Goal: Task Accomplishment & Management: Manage account settings

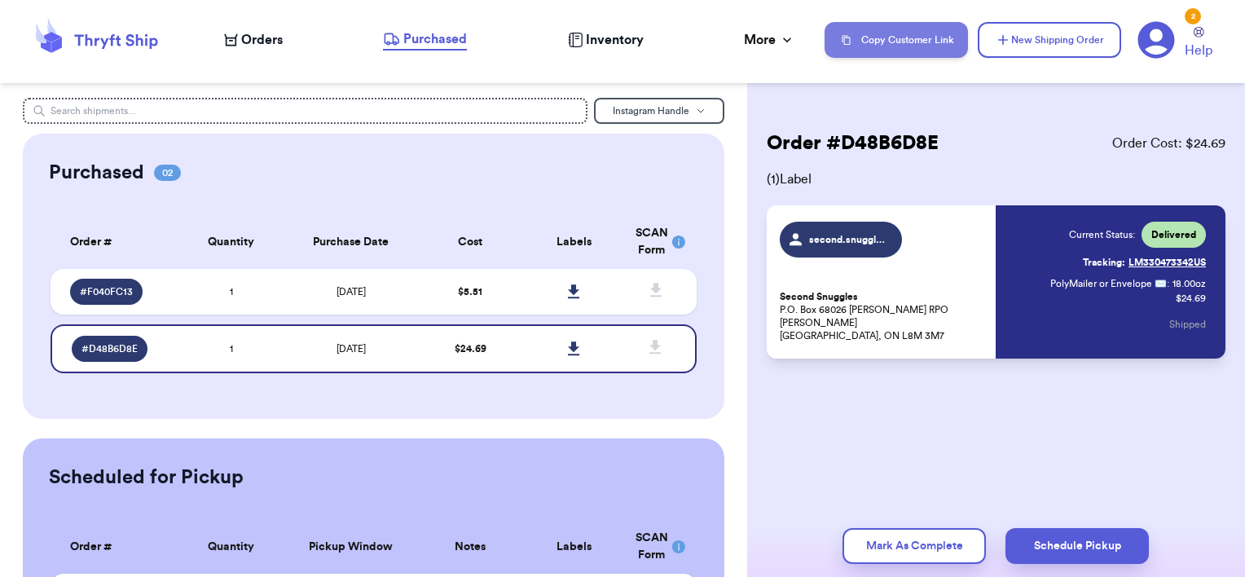
click at [926, 44] on button "Copy Customer Link" at bounding box center [896, 40] width 143 height 36
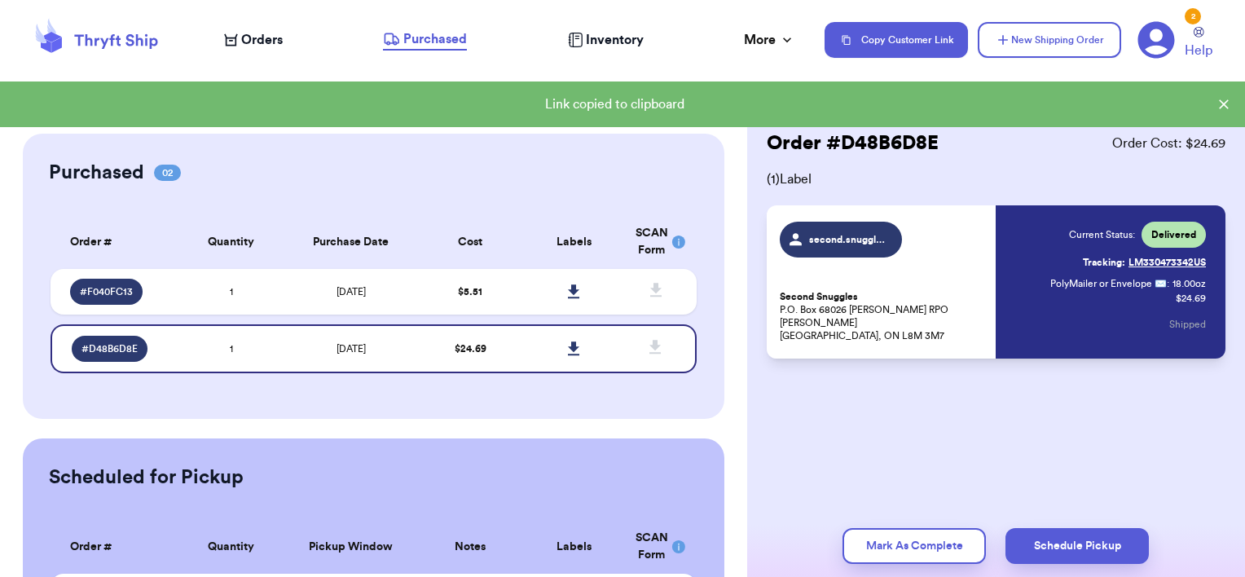
click at [247, 39] on span "Orders" at bounding box center [262, 40] width 42 height 20
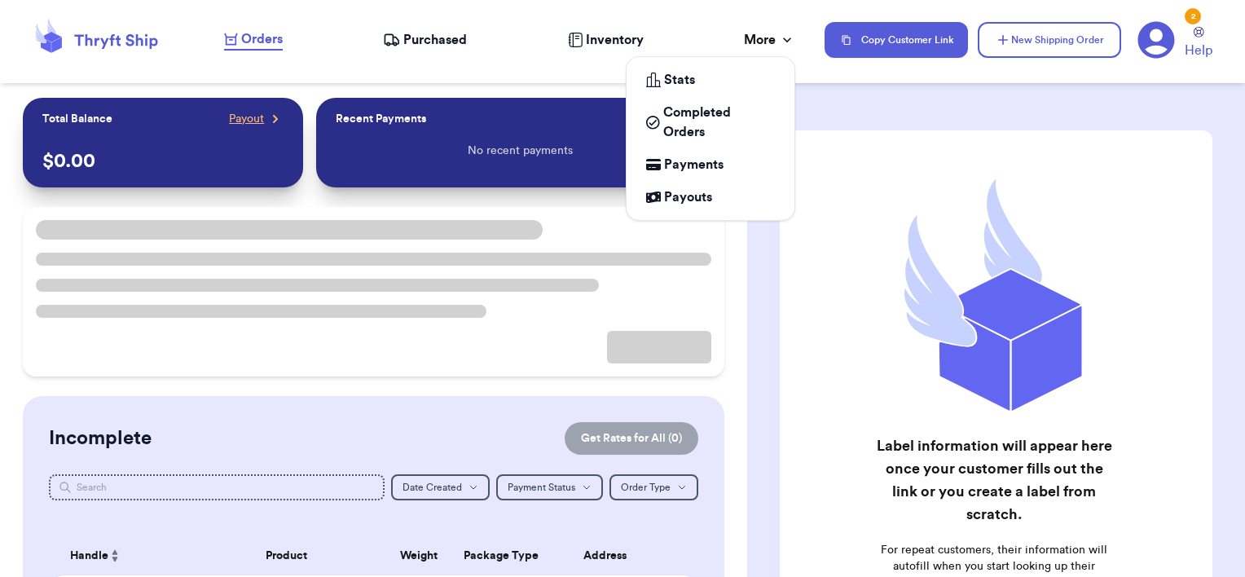
click at [774, 37] on div "More" at bounding box center [769, 40] width 51 height 20
click at [687, 170] on span "Payments" at bounding box center [693, 165] width 59 height 20
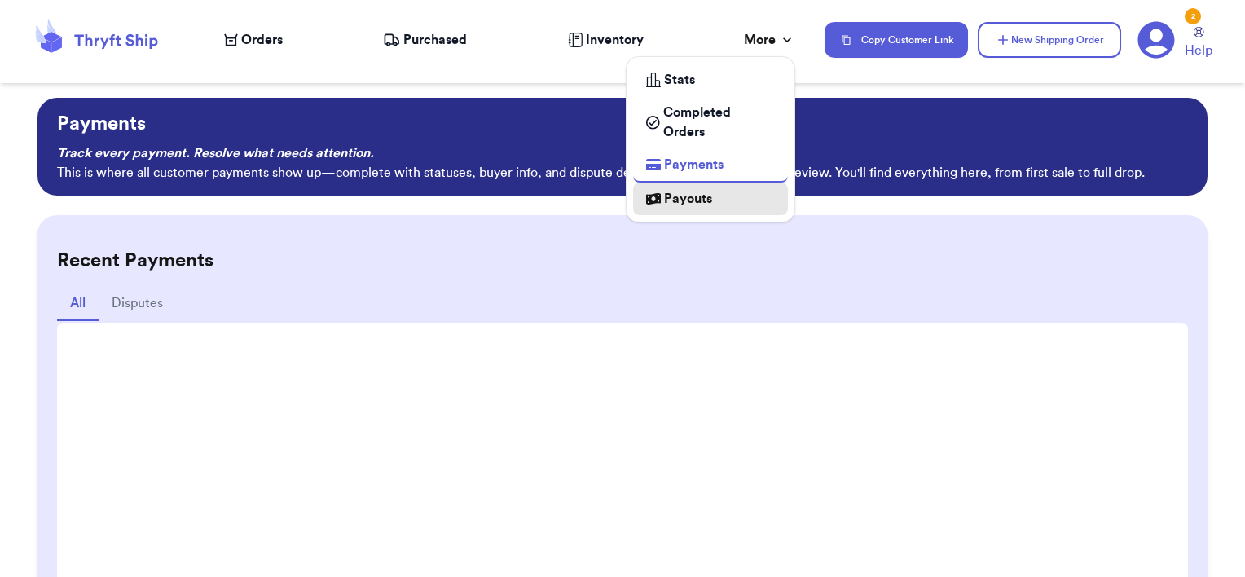
click at [647, 201] on icon at bounding box center [653, 198] width 15 height 11
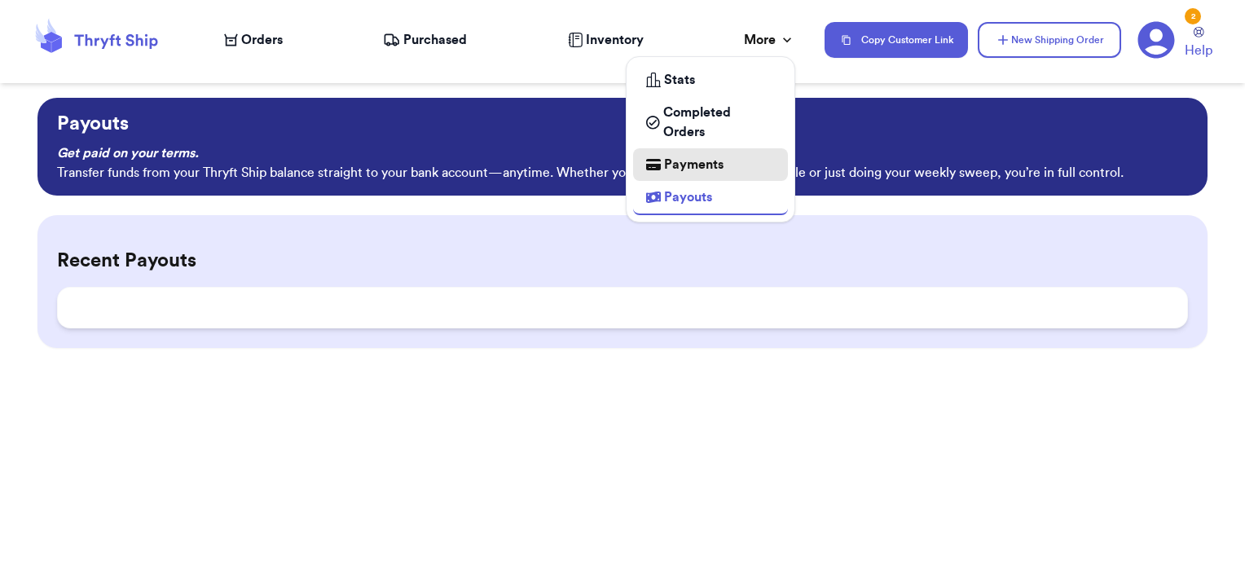
click at [699, 167] on span "Payments" at bounding box center [693, 165] width 59 height 20
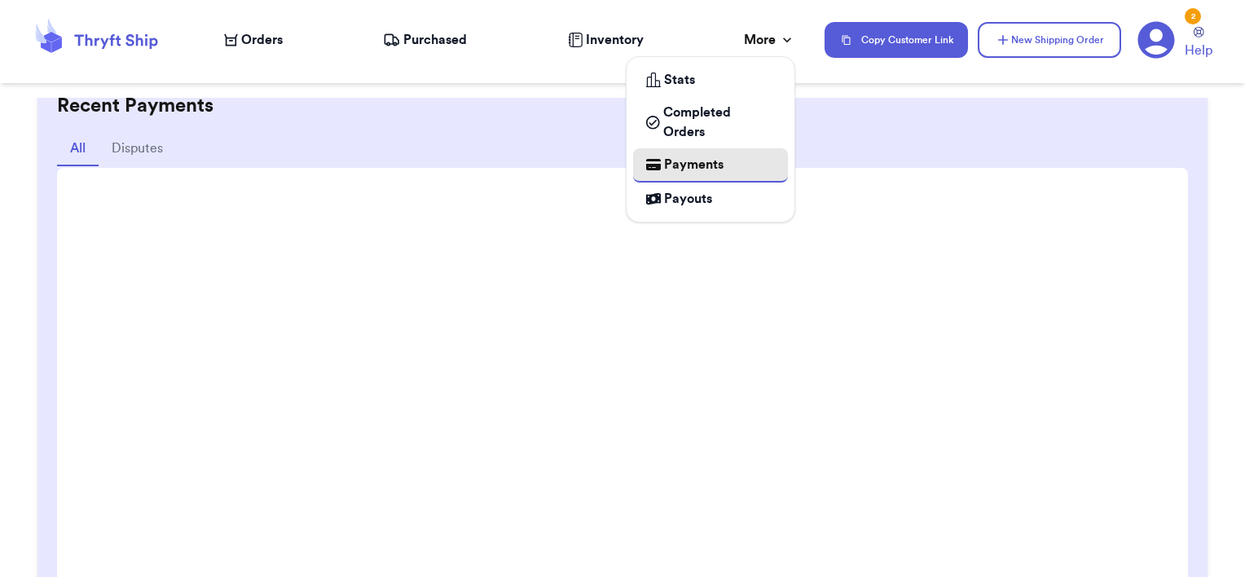
scroll to position [143, 0]
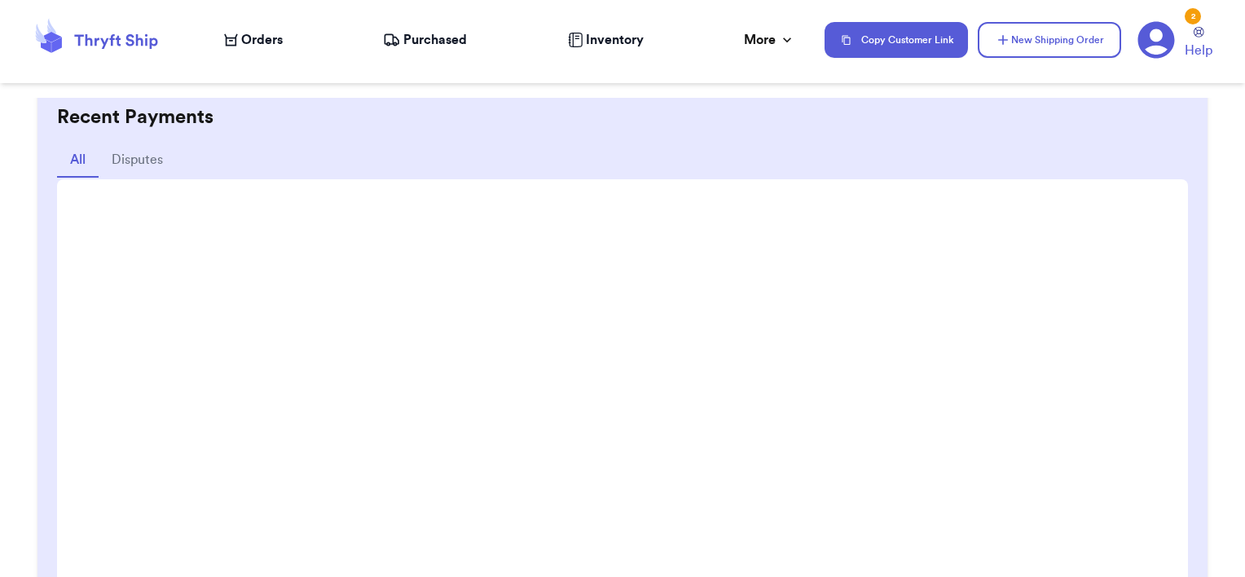
click at [854, 121] on h2 "Recent Payments" at bounding box center [622, 117] width 1131 height 26
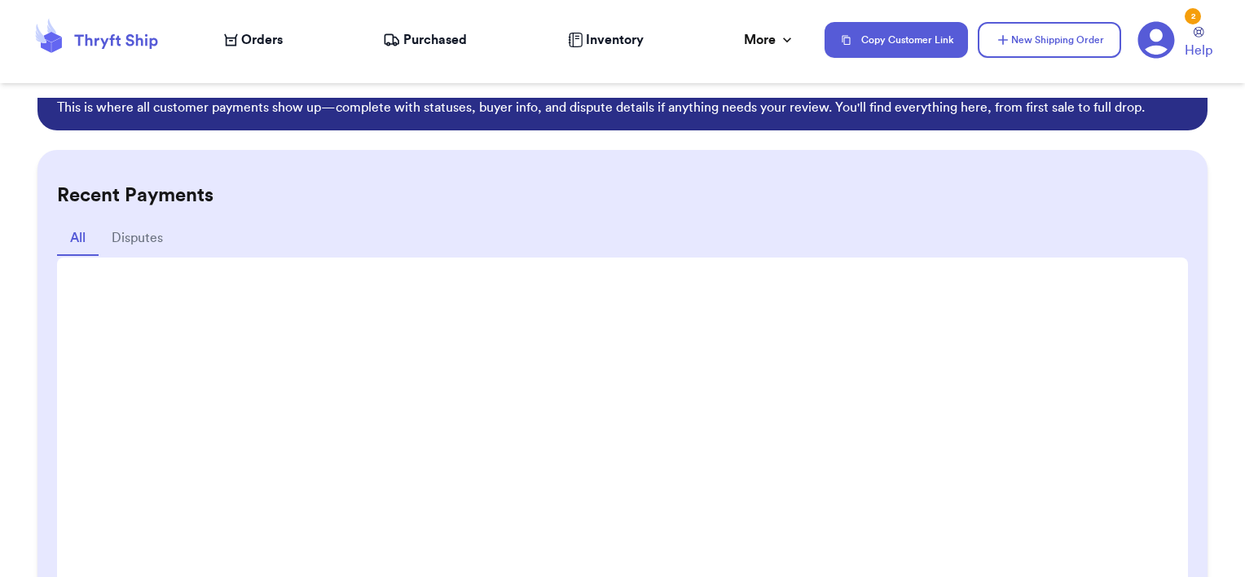
scroll to position [0, 0]
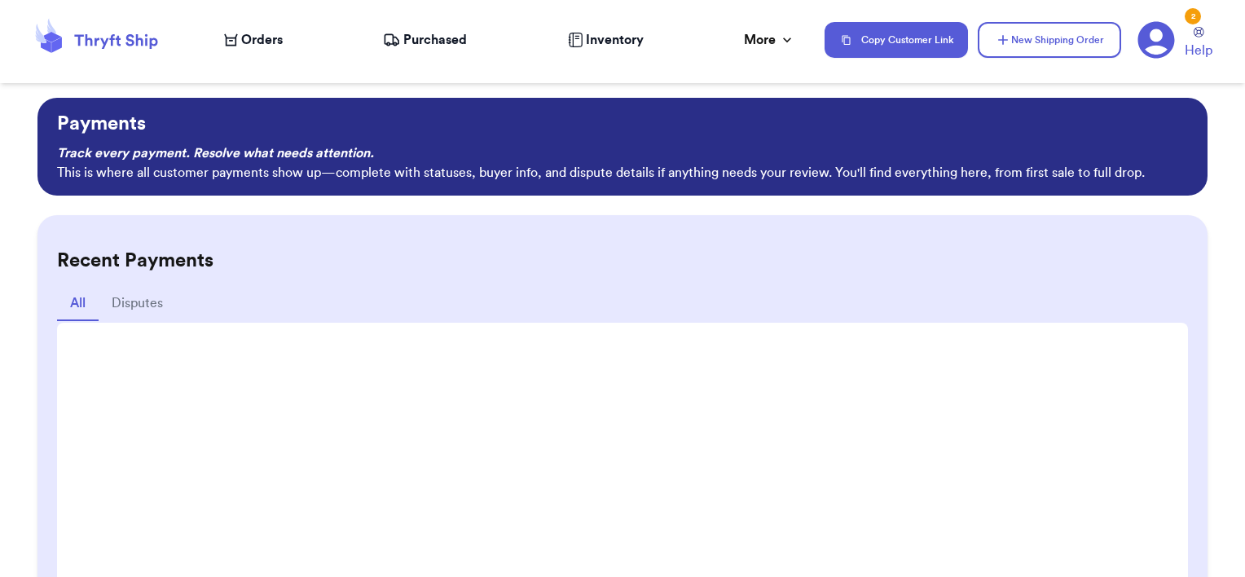
click at [81, 42] on icon at bounding box center [96, 40] width 130 height 44
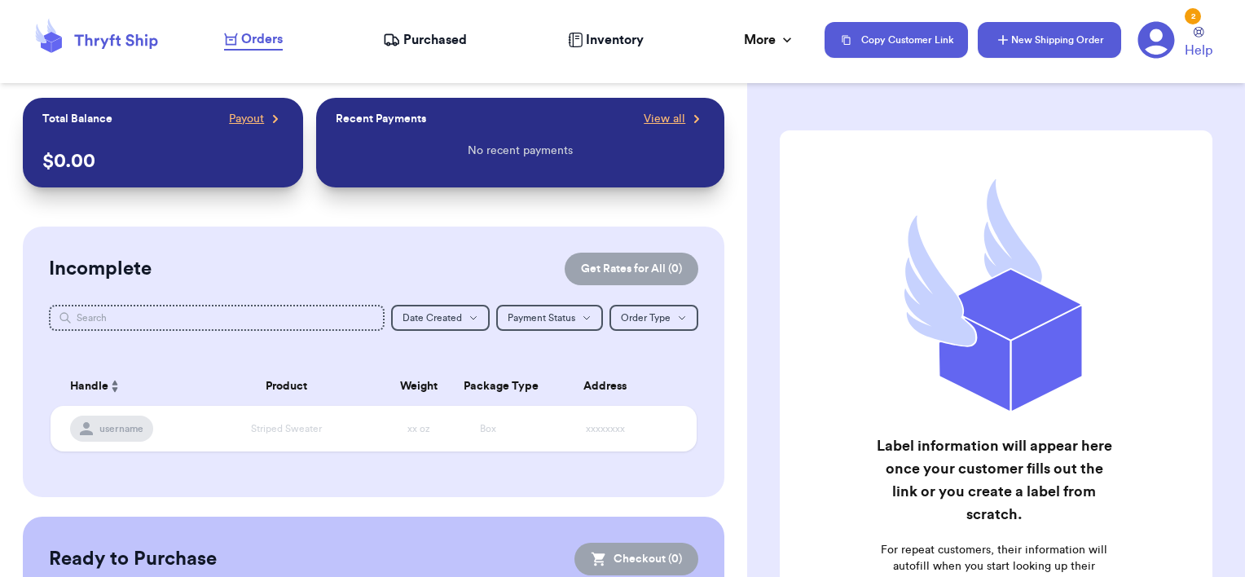
click at [998, 37] on icon "button" at bounding box center [1003, 40] width 16 height 16
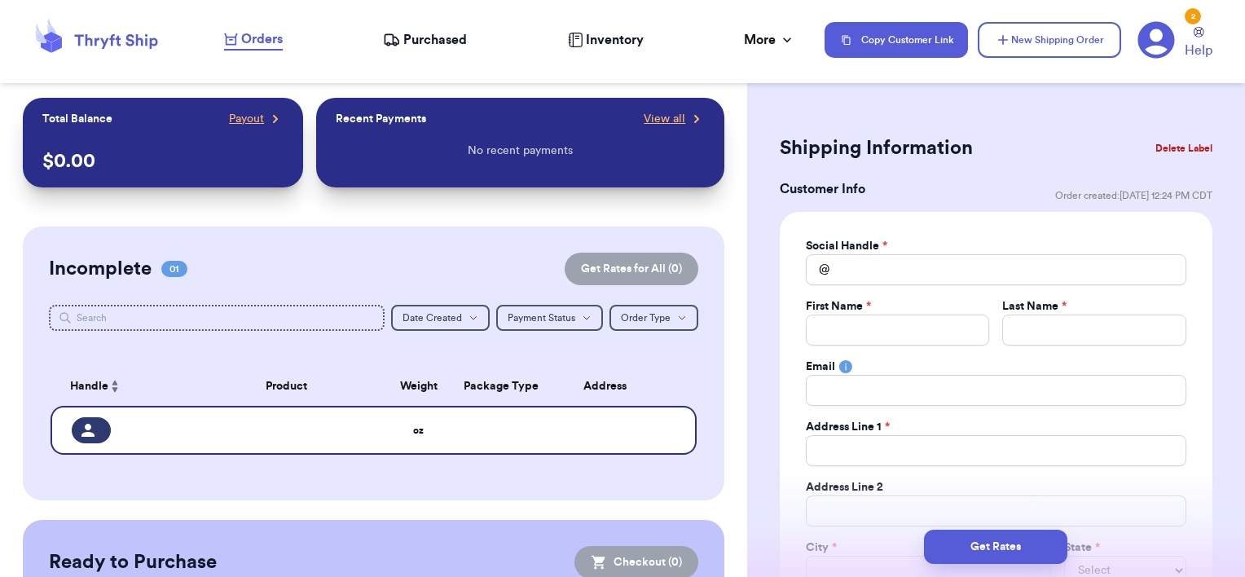
click at [1178, 37] on div "2 Help" at bounding box center [1182, 40] width 88 height 40
click at [1164, 38] on icon at bounding box center [1156, 40] width 37 height 37
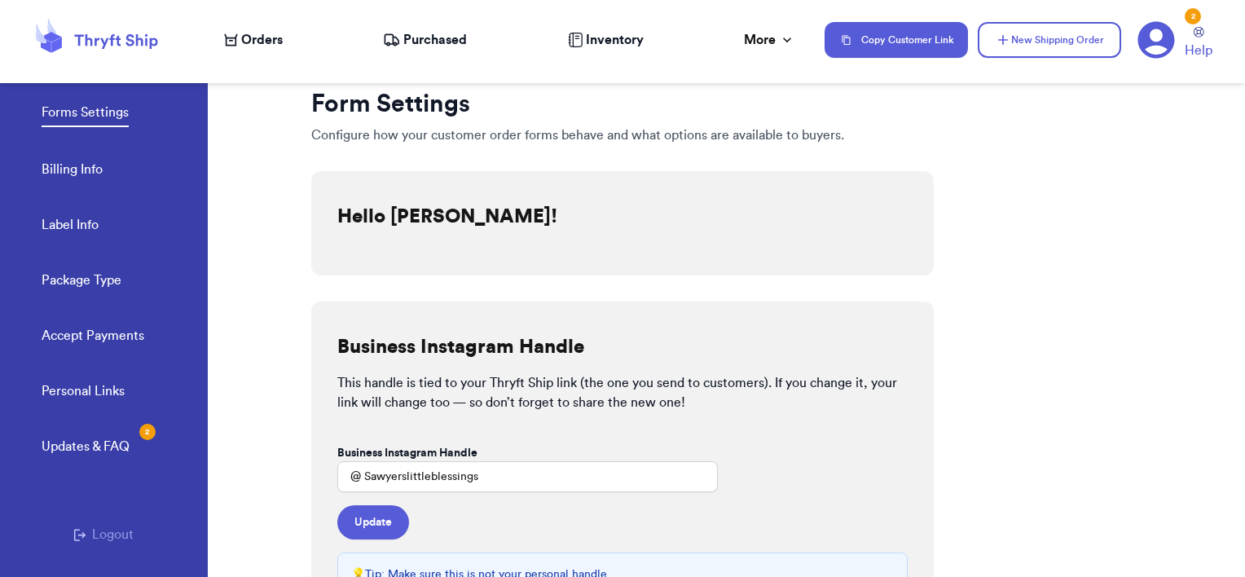
click at [73, 337] on link "Accept Payments" at bounding box center [93, 337] width 103 height 23
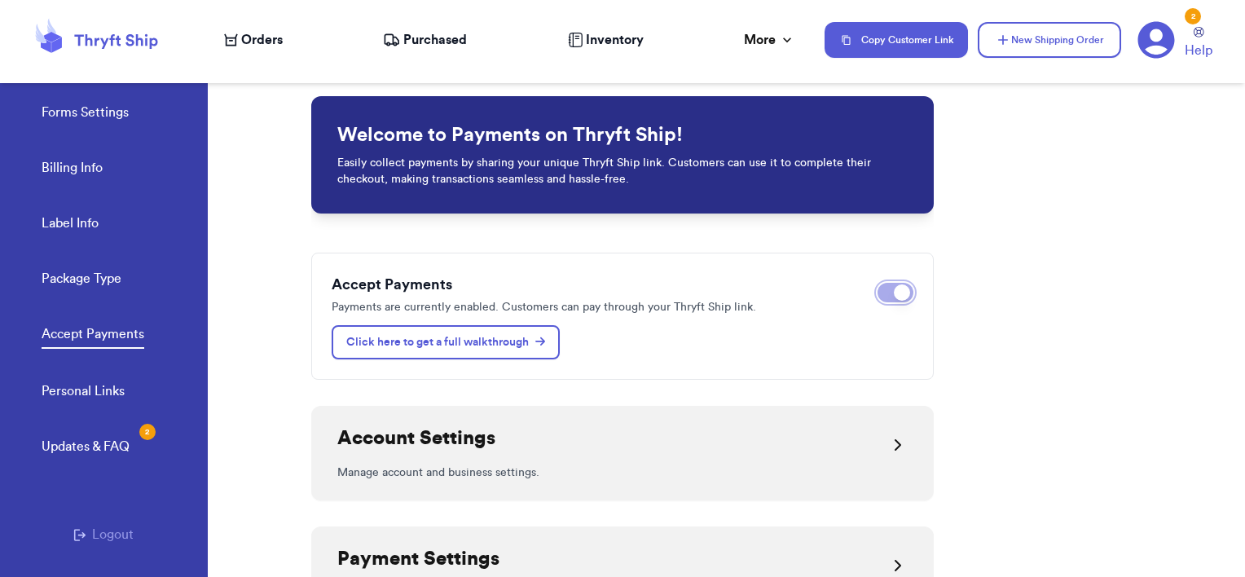
click at [878, 289] on button "Disable payments" at bounding box center [896, 293] width 36 height 20
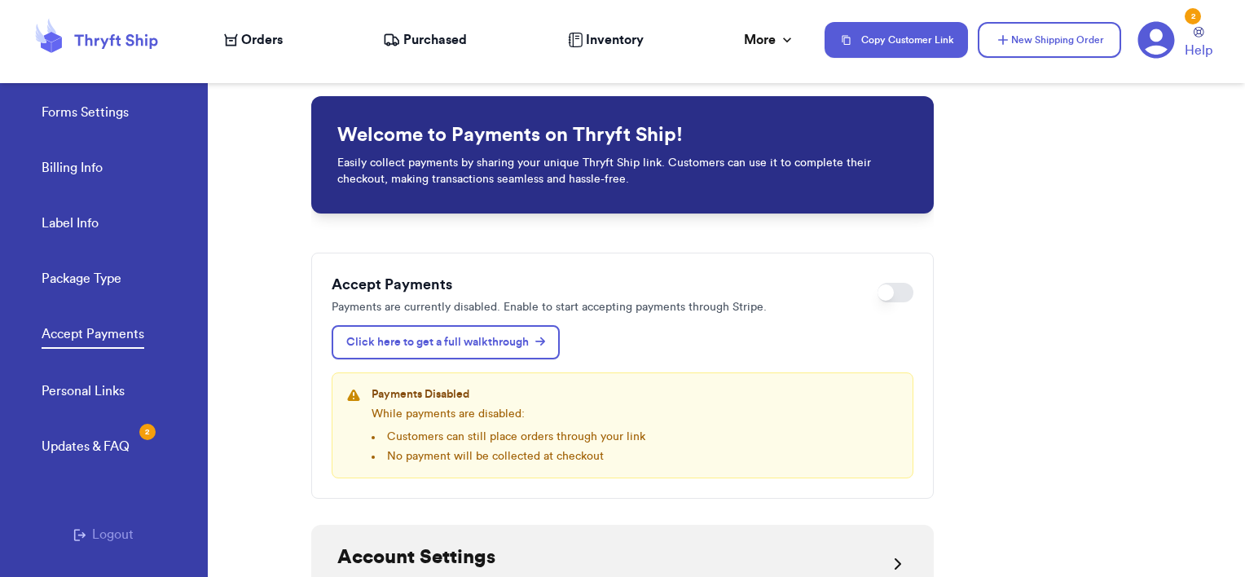
click at [876, 337] on div "Accept Payments Payments are currently disabled. Enable to start accepting paym…" at bounding box center [622, 376] width 623 height 246
